Goal: Task Accomplishment & Management: Manage account settings

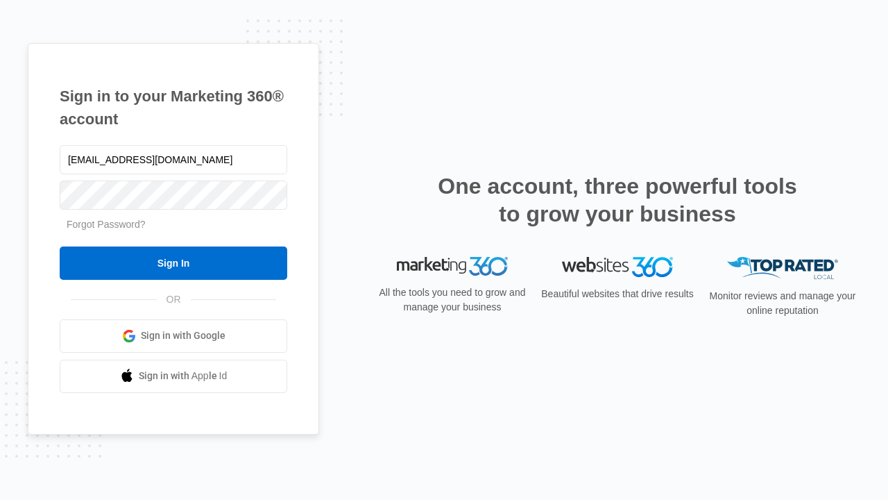
type input "dankie614@gmail.com"
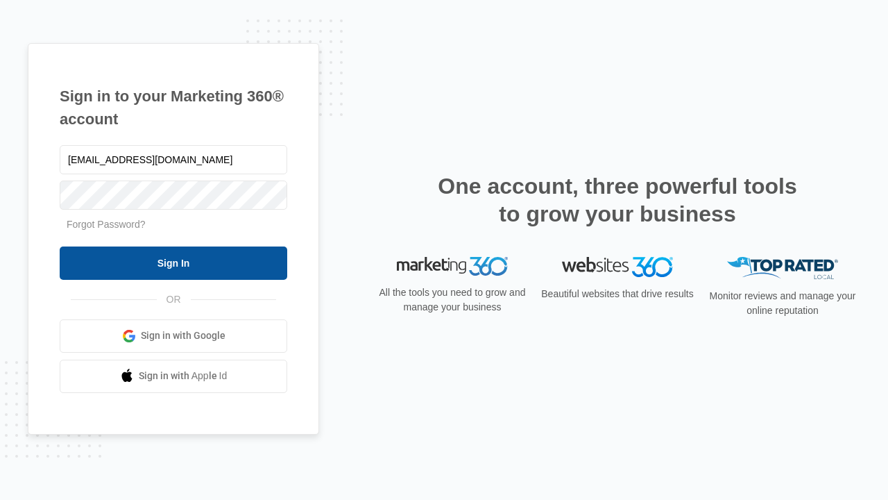
click at [174, 262] on input "Sign In" at bounding box center [174, 262] width 228 height 33
